Goal: Task Accomplishment & Management: Manage account settings

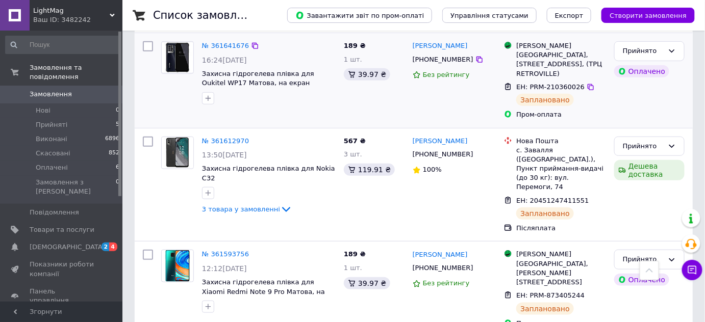
scroll to position [139, 0]
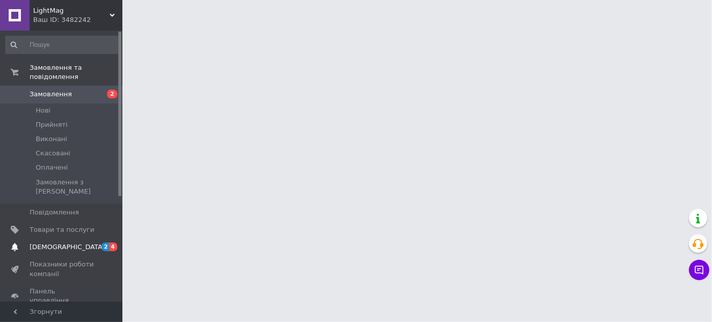
click at [40, 243] on span "[DEMOGRAPHIC_DATA]" at bounding box center [68, 247] width 76 height 9
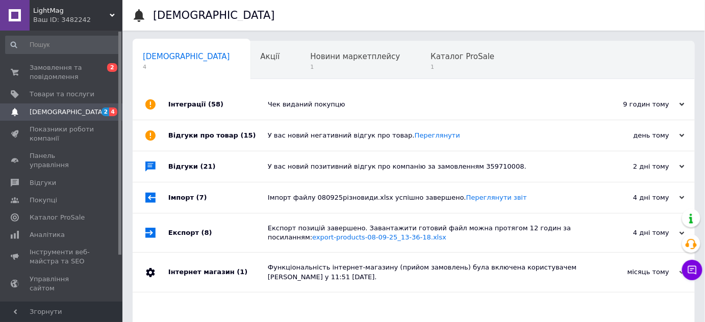
click at [365, 108] on div "Чек виданий покупцю" at bounding box center [425, 104] width 315 height 9
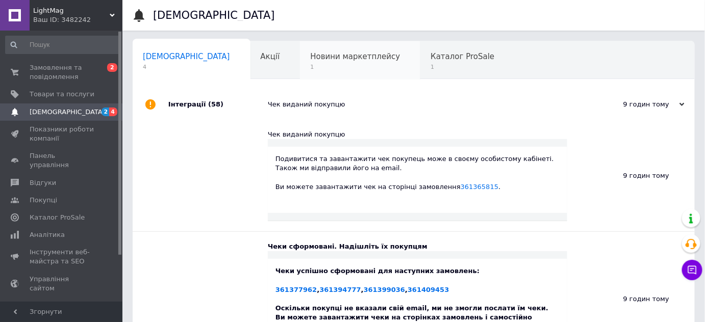
click at [310, 66] on span "1" at bounding box center [355, 67] width 90 height 8
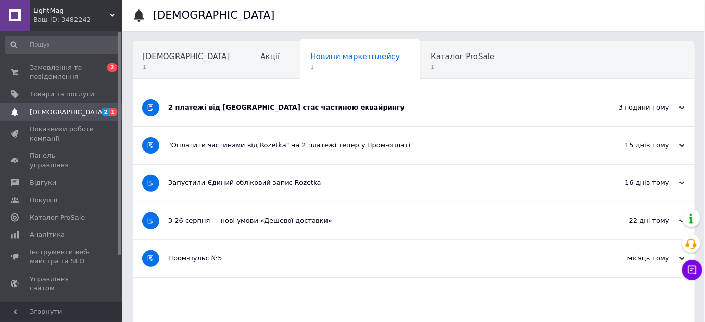
click at [259, 114] on div "2 платежі від Rozetka стає частиною еквайрингу" at bounding box center [375, 107] width 414 height 37
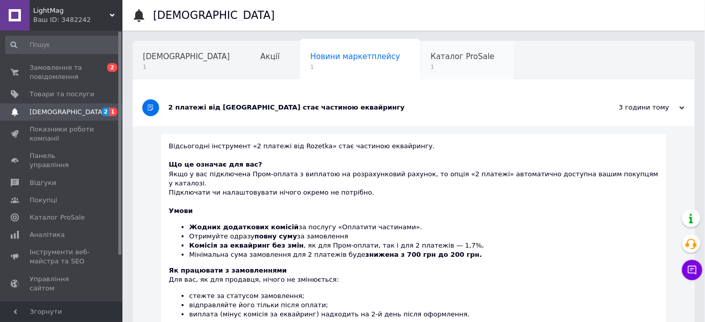
click at [420, 71] on div "Каталог ProSale 1" at bounding box center [467, 60] width 94 height 39
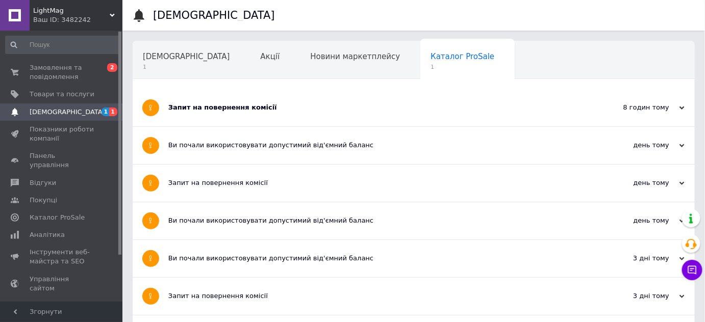
click at [215, 103] on div "Запит на повернення комісії" at bounding box center [375, 107] width 414 height 9
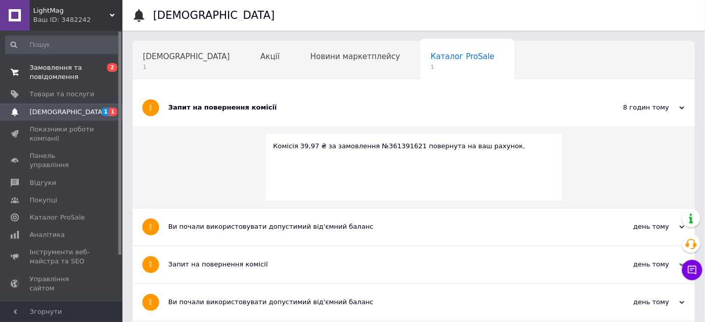
click at [57, 65] on span "Замовлення та повідомлення" at bounding box center [62, 72] width 65 height 18
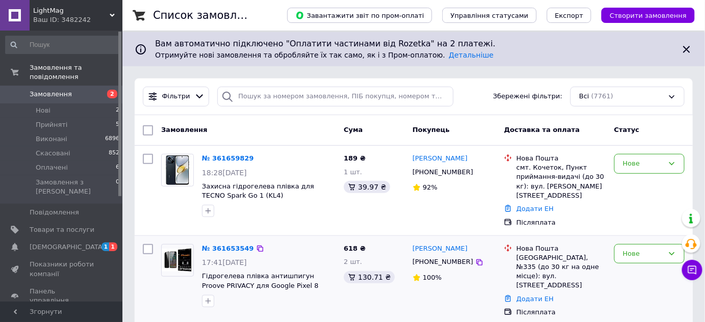
scroll to position [46, 0]
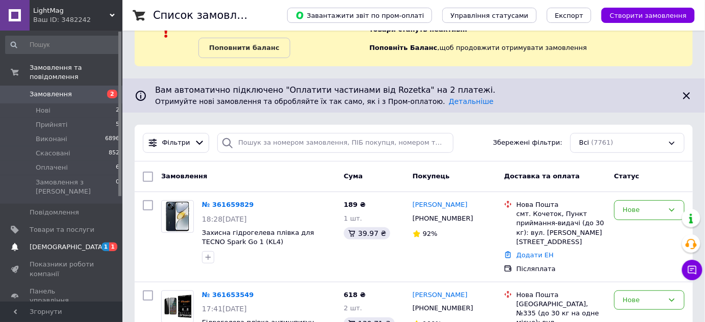
click at [70, 239] on link "Сповіщення 1 1" at bounding box center [63, 247] width 126 height 17
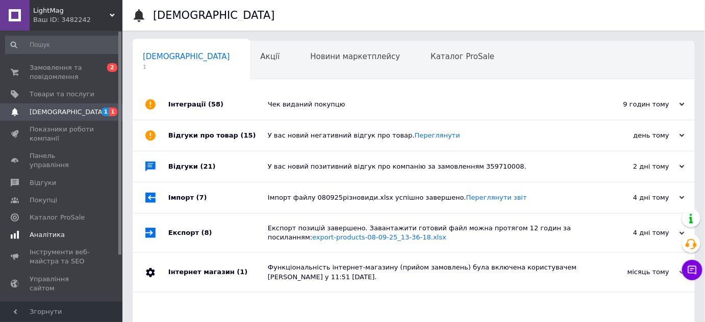
click at [45, 231] on span "Аналітика" at bounding box center [47, 235] width 35 height 9
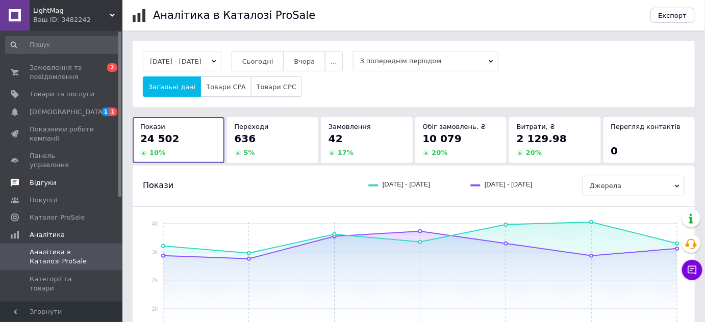
click at [38, 179] on span "Відгуки" at bounding box center [43, 183] width 27 height 9
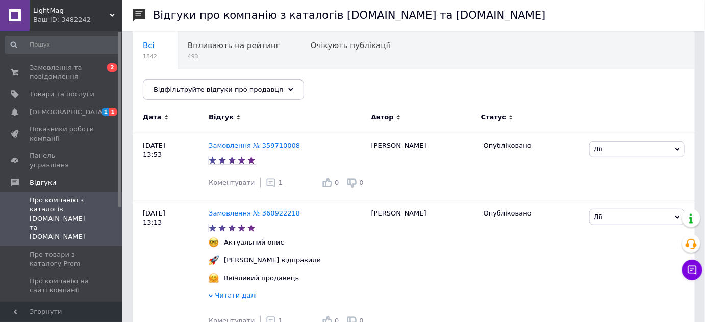
scroll to position [92, 0]
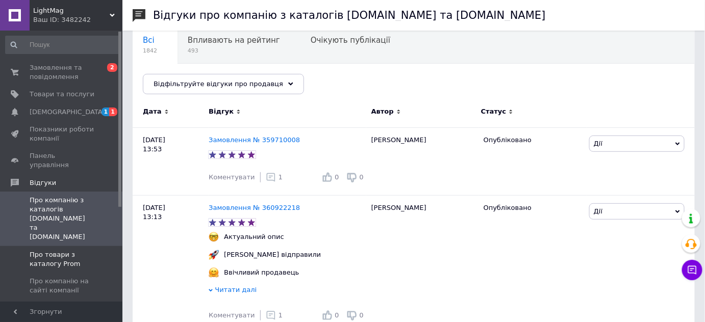
click at [49, 250] on span "Про товари з каталогу Prom" at bounding box center [62, 259] width 65 height 18
